Goal: Information Seeking & Learning: Learn about a topic

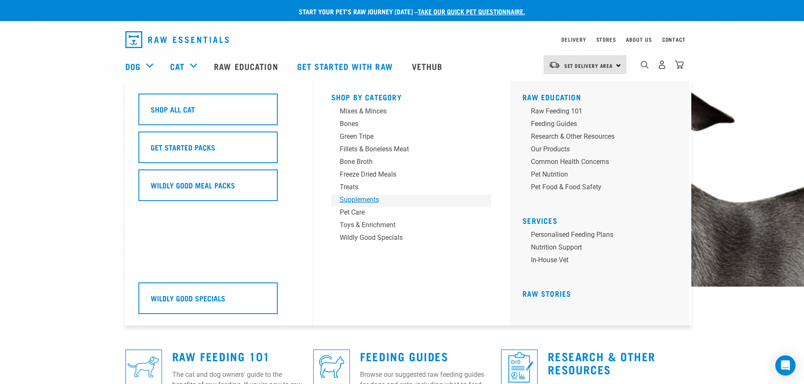
click at [362, 203] on div "Supplements" at bounding box center [406, 200] width 132 height 10
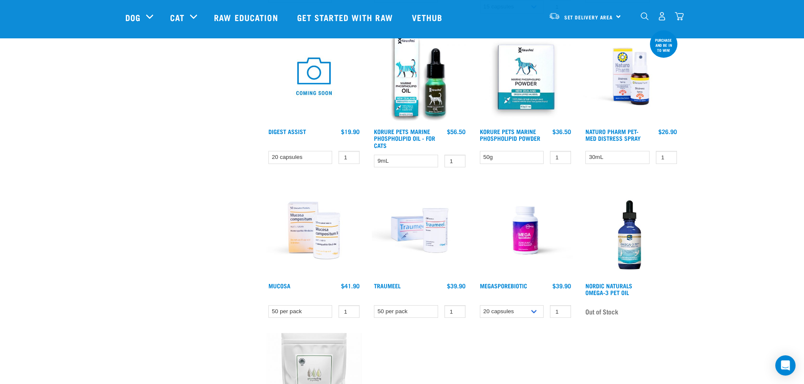
scroll to position [506, 0]
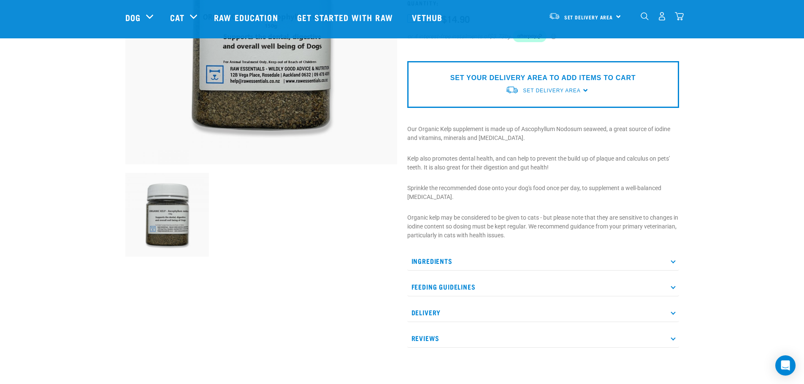
scroll to position [338, 0]
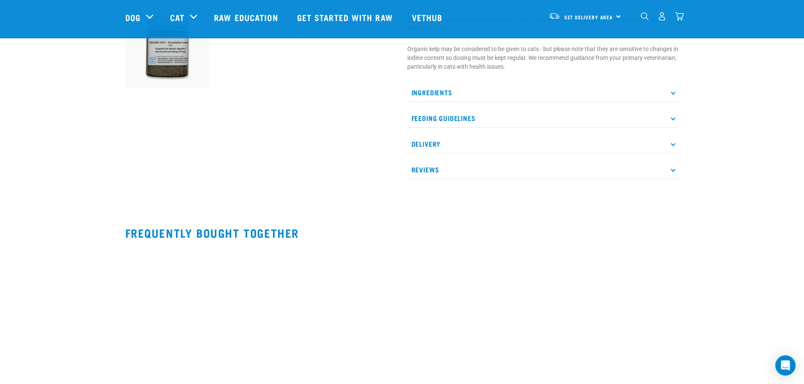
click at [468, 114] on p "Feeding Guidelines" at bounding box center [543, 118] width 272 height 19
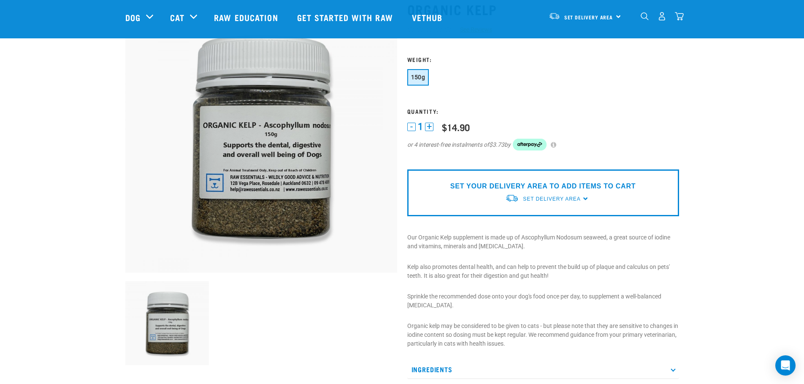
scroll to position [169, 0]
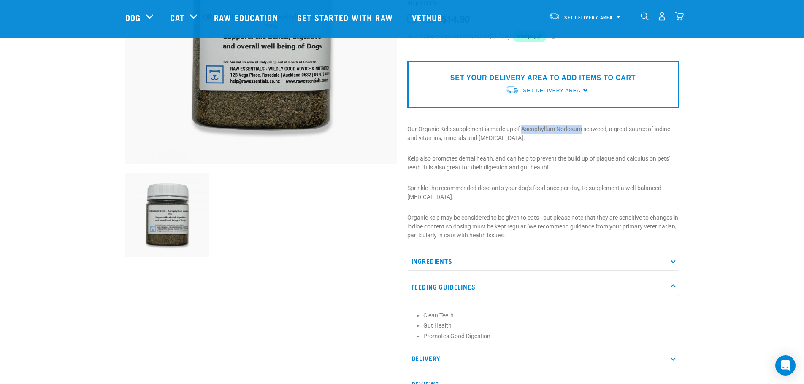
drag, startPoint x: 523, startPoint y: 130, endPoint x: 582, endPoint y: 131, distance: 59.1
click at [582, 131] on p "Our Organic Kelp supplement is made up of Ascophyllum Nodosum seaweed, a great …" at bounding box center [543, 134] width 272 height 18
copy p "Ascophyllum Nodosum"
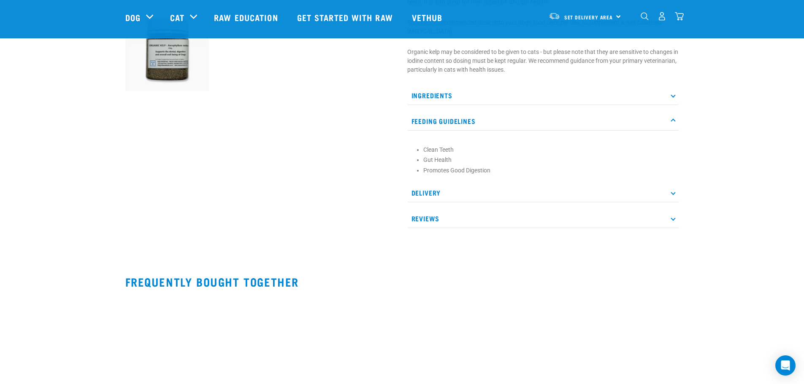
scroll to position [338, 0]
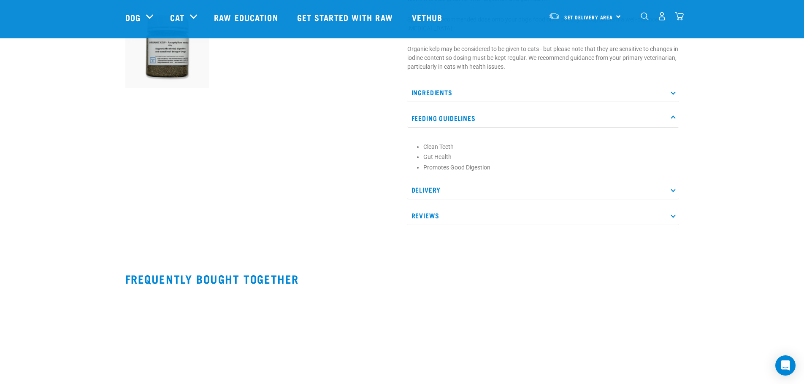
click at [519, 212] on p "Reviews" at bounding box center [543, 215] width 272 height 19
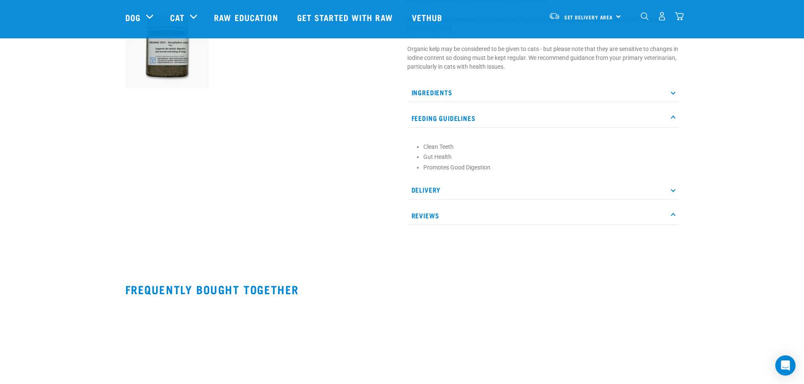
click at [536, 208] on p "Reviews" at bounding box center [543, 215] width 272 height 19
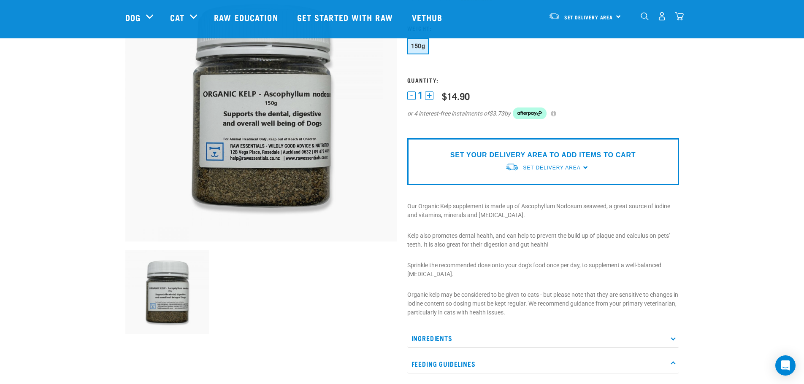
scroll to position [84, 0]
